Goal: Find specific page/section: Find specific page/section

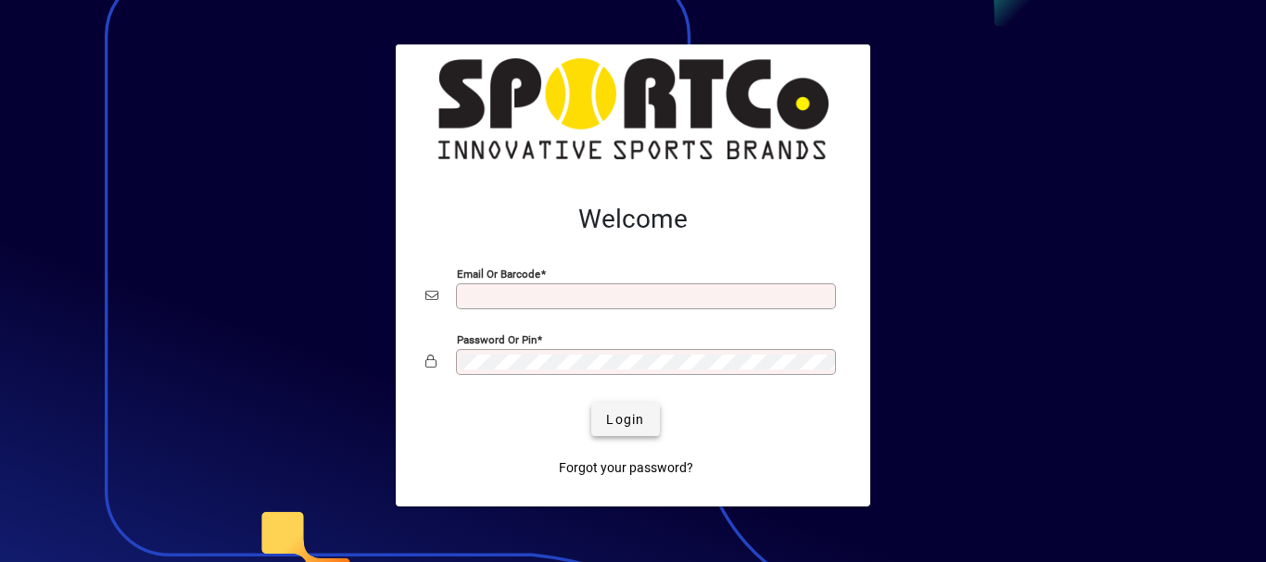
type input "**********"
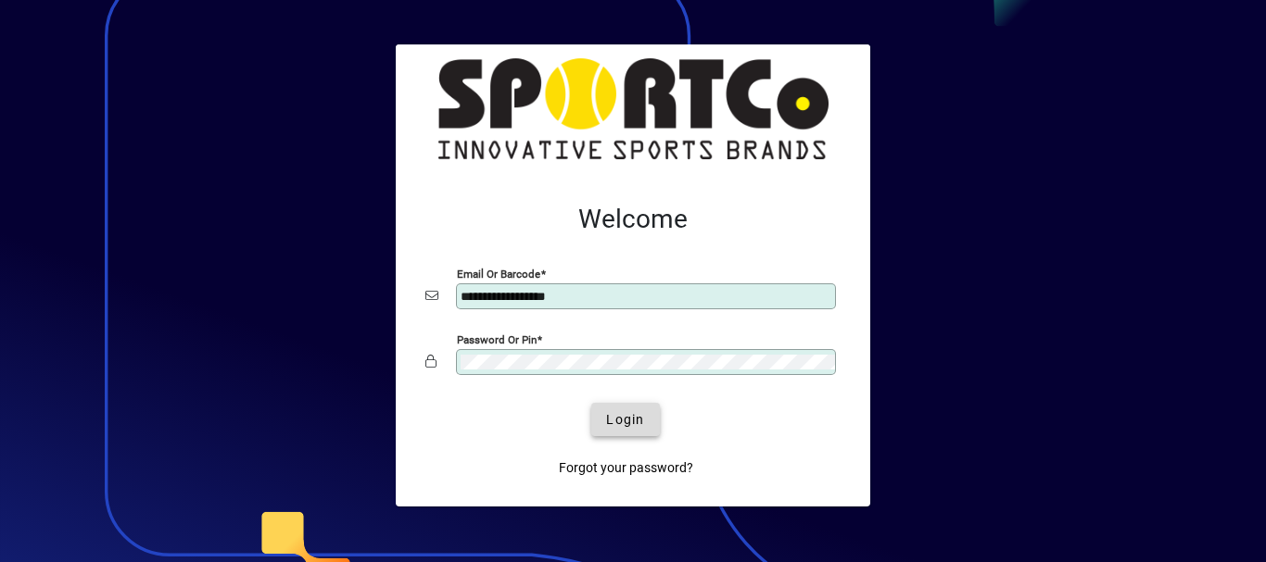
click at [610, 417] on span "Login" at bounding box center [625, 419] width 38 height 19
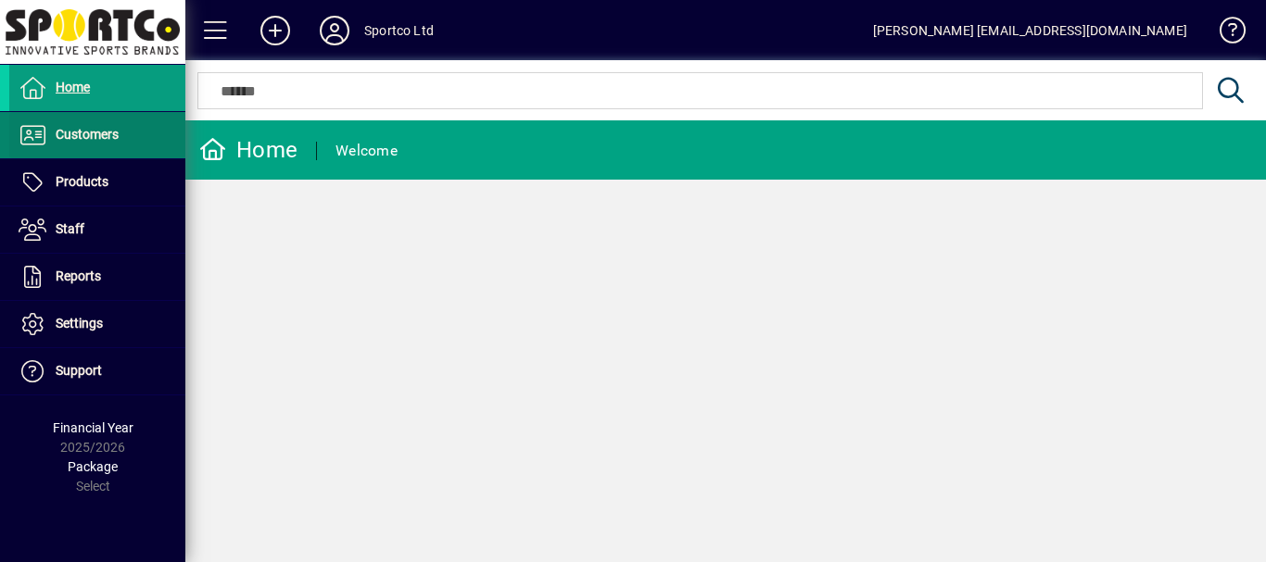
click at [72, 133] on span "Customers" at bounding box center [87, 134] width 63 height 15
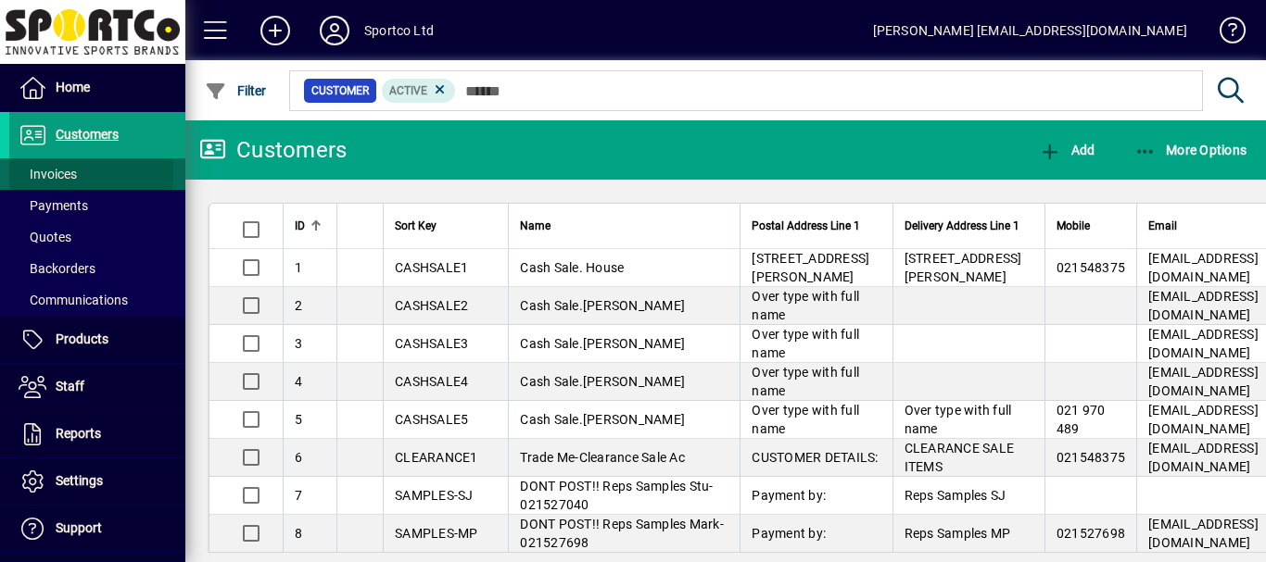
click at [73, 173] on span "Invoices" at bounding box center [48, 174] width 58 height 15
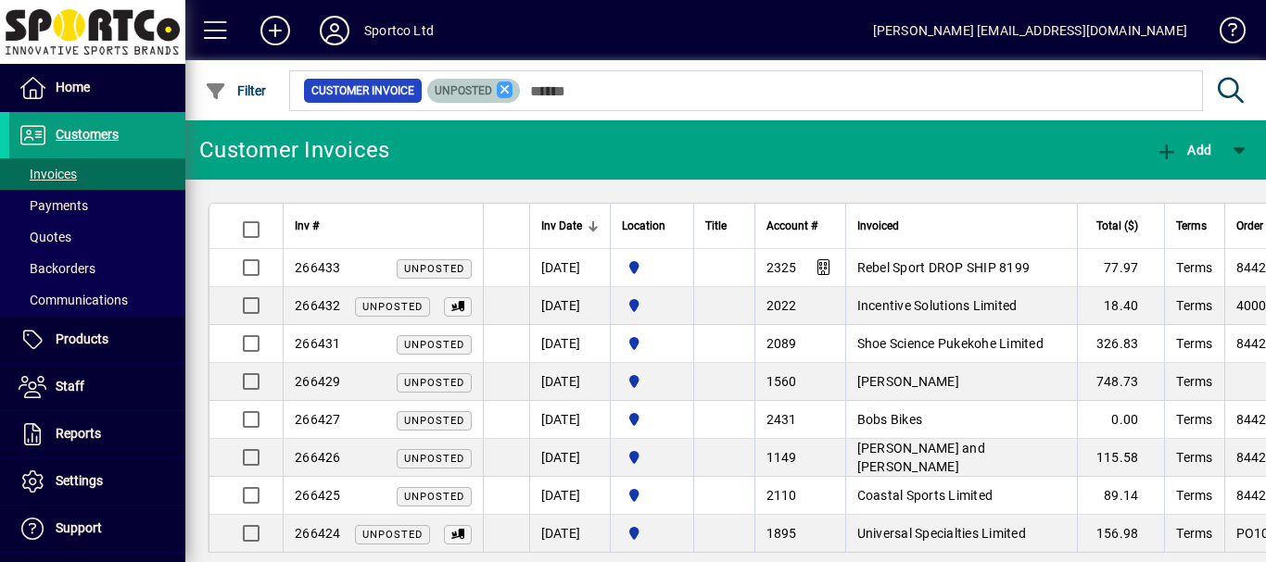
click at [500, 89] on icon at bounding box center [505, 90] width 17 height 17
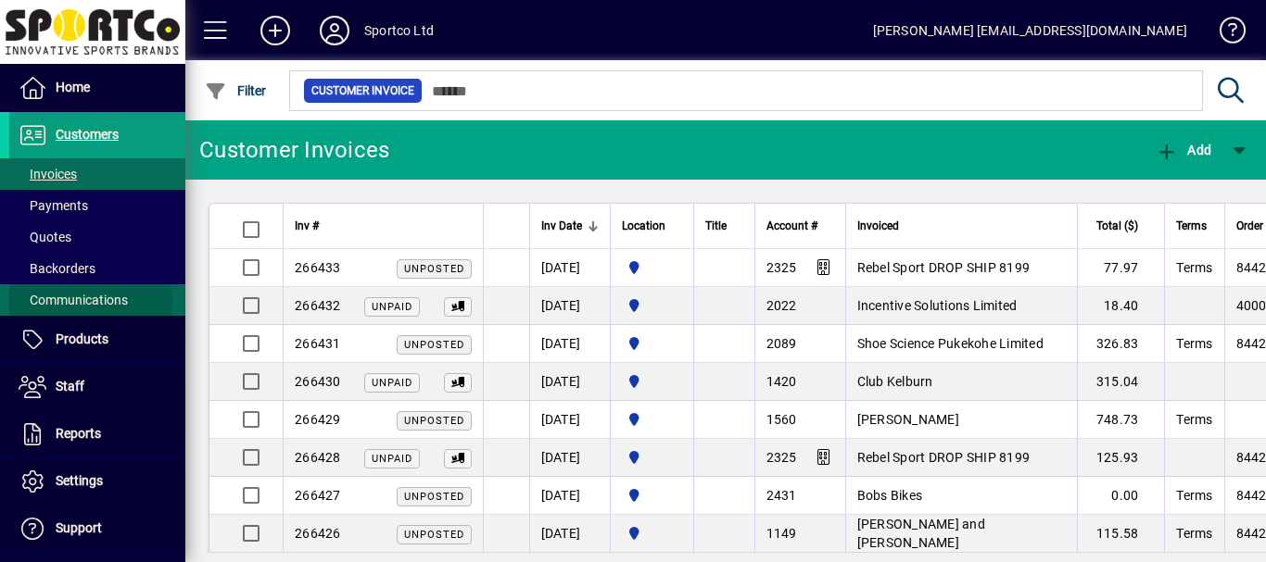
click at [61, 301] on span "Communications" at bounding box center [73, 300] width 109 height 15
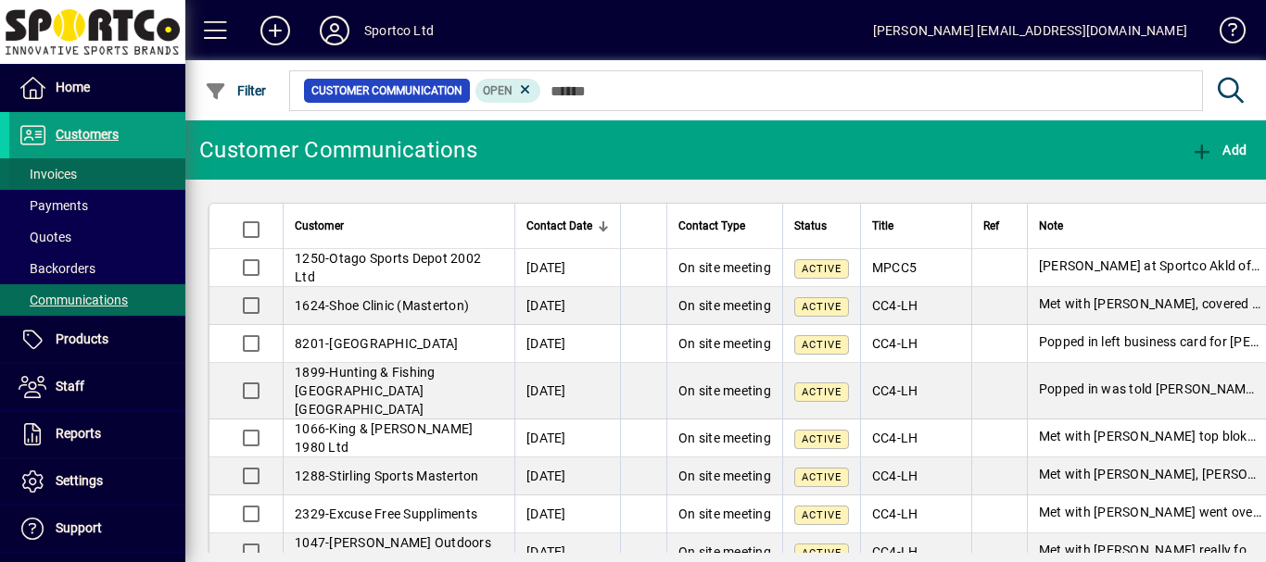
click at [57, 173] on span "Invoices" at bounding box center [48, 174] width 58 height 15
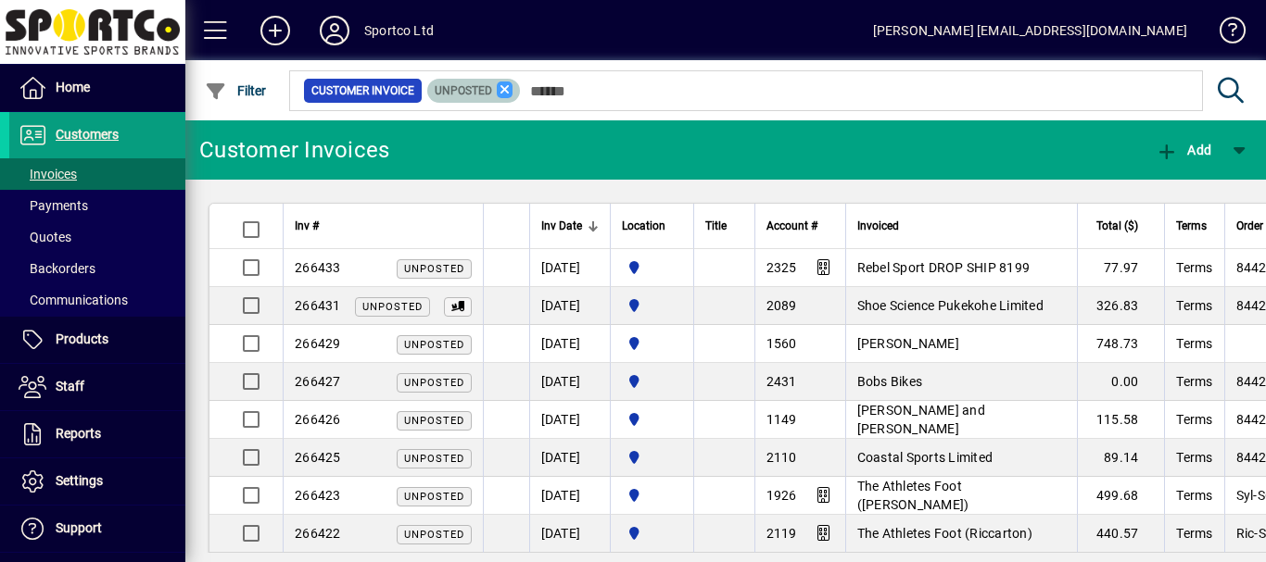
click at [504, 92] on icon at bounding box center [505, 90] width 17 height 17
